Goal: Transaction & Acquisition: Obtain resource

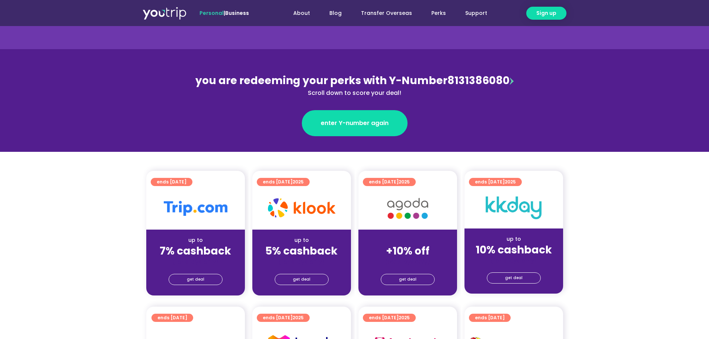
scroll to position [74, 0]
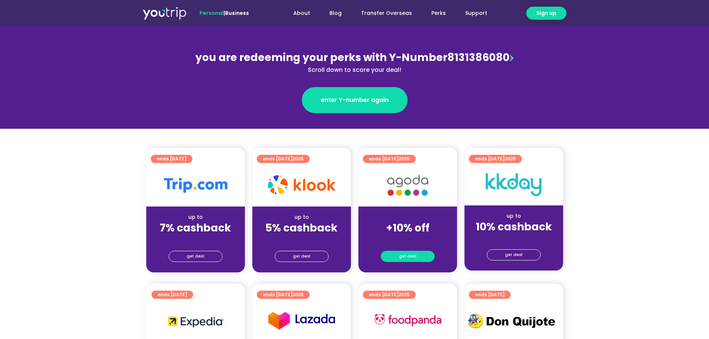
click at [422, 254] on link "get deal" at bounding box center [408, 256] width 54 height 11
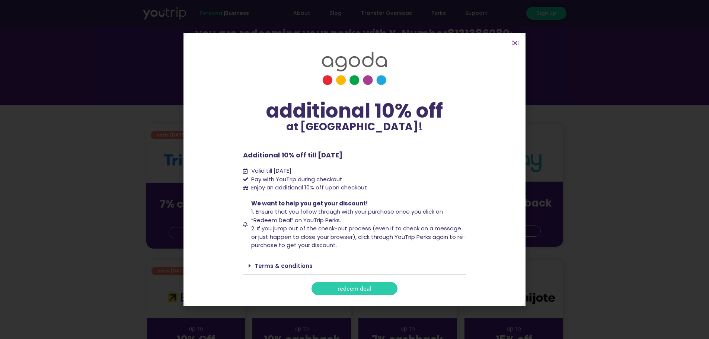
scroll to position [112, 0]
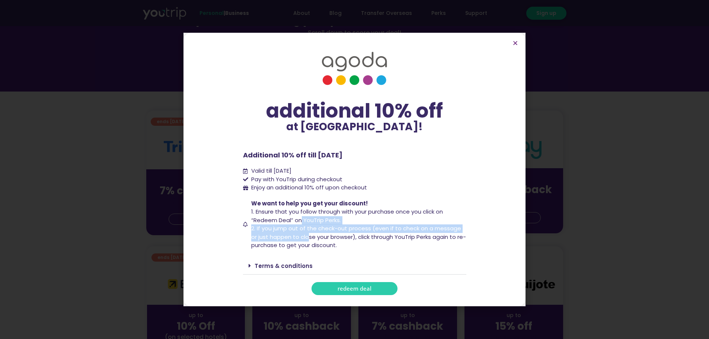
drag, startPoint x: 302, startPoint y: 220, endPoint x: 309, endPoint y: 250, distance: 31.5
click at [310, 246] on span "We want to help you get your discount! 1. Ensure that you follow through with y…" at bounding box center [357, 225] width 217 height 50
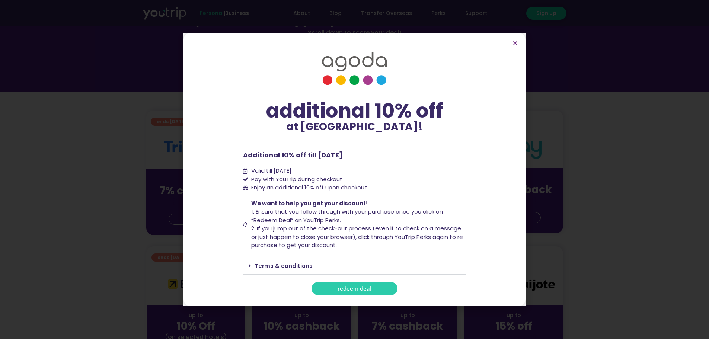
click at [294, 267] on link "Terms & conditions" at bounding box center [284, 266] width 58 height 8
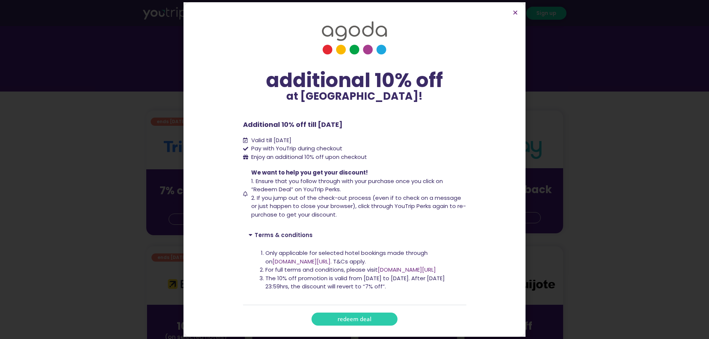
click at [418, 246] on div "Only applicable for selected hotel bookings made through on [DOMAIN_NAME][URL] …" at bounding box center [354, 274] width 223 height 62
drag, startPoint x: 278, startPoint y: 278, endPoint x: 375, endPoint y: 281, distance: 96.8
click at [373, 280] on li "The 10% off promotion is valid from [DATE] to [DATE]. After [DATE] 23:59hrs, th…" at bounding box center [362, 282] width 195 height 17
click at [400, 283] on li "The 10% off promotion is valid from [DATE] to [DATE]. After [DATE] 23:59hrs, th…" at bounding box center [362, 282] width 195 height 17
click at [354, 316] on span "redeem deal" at bounding box center [355, 319] width 34 height 6
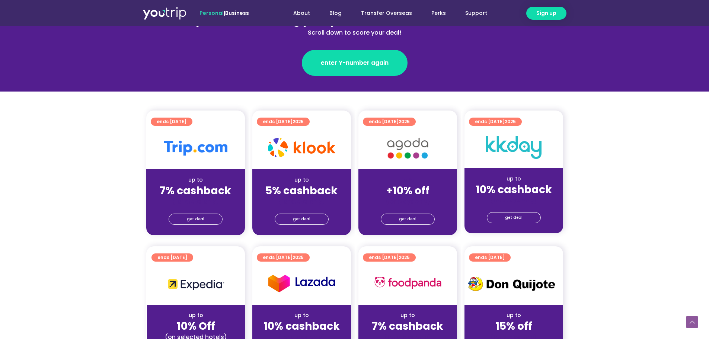
scroll to position [186, 0]
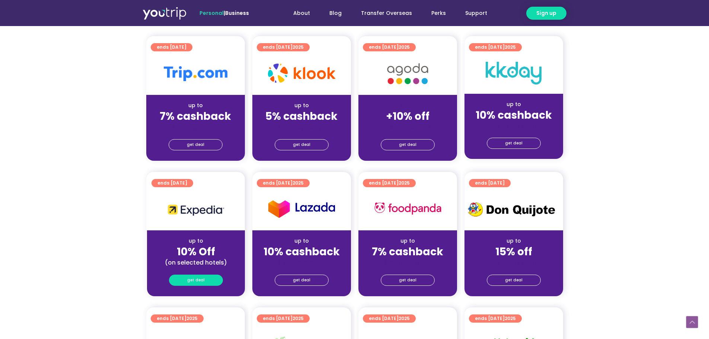
drag, startPoint x: 204, startPoint y: 283, endPoint x: 191, endPoint y: 280, distance: 13.7
click at [191, 280] on span "get deal" at bounding box center [195, 280] width 17 height 10
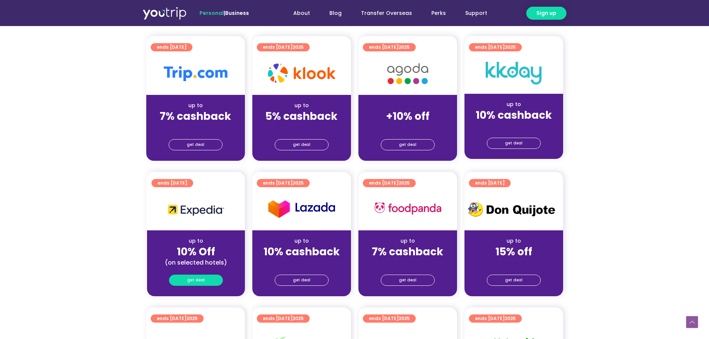
click at [180, 277] on link "get deal" at bounding box center [196, 280] width 54 height 11
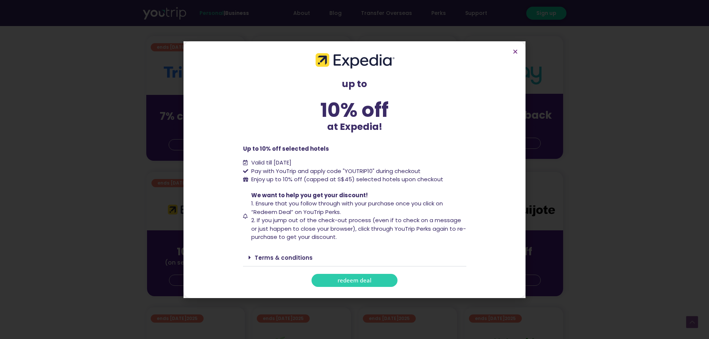
click at [295, 254] on link "Terms & conditions" at bounding box center [284, 258] width 58 height 8
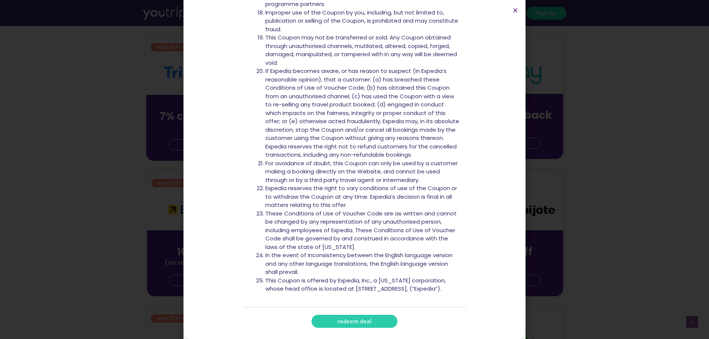
scroll to position [783, 0]
click at [112, 194] on div "up to 10% off at Expedia! up to 10% off at Expedia! Up to 10% off selected hote…" at bounding box center [354, 169] width 709 height 339
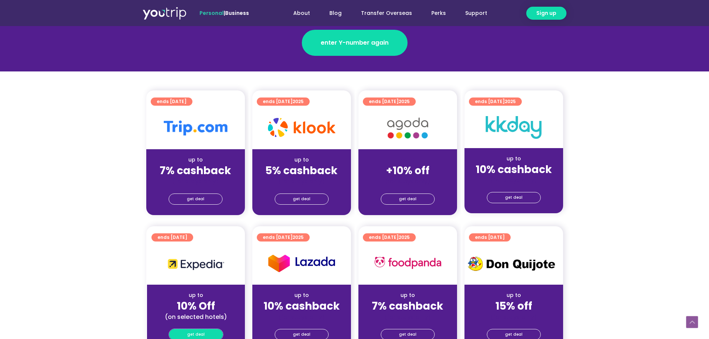
scroll to position [74, 0]
